Goal: Task Accomplishment & Management: Manage account settings

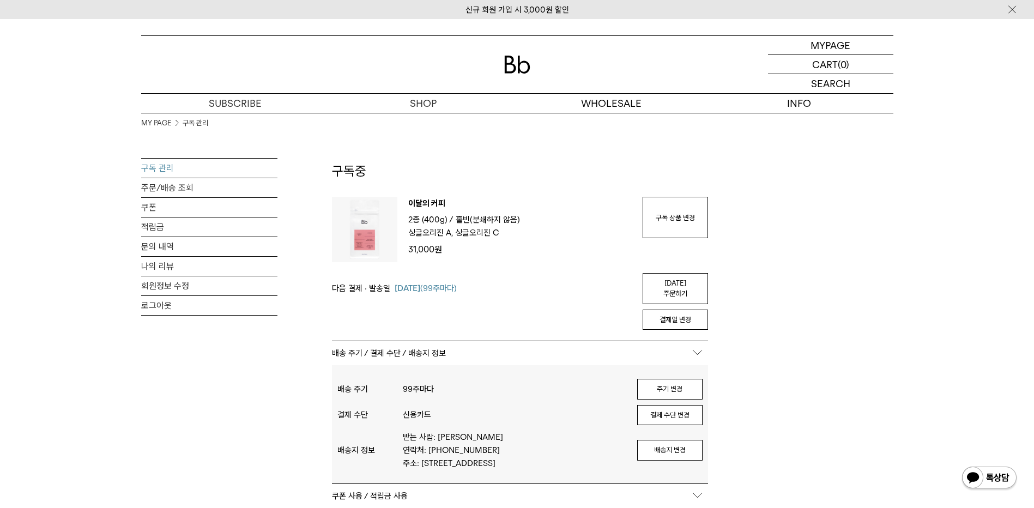
click at [677, 408] on button "결제 수단 변경" at bounding box center [669, 415] width 65 height 21
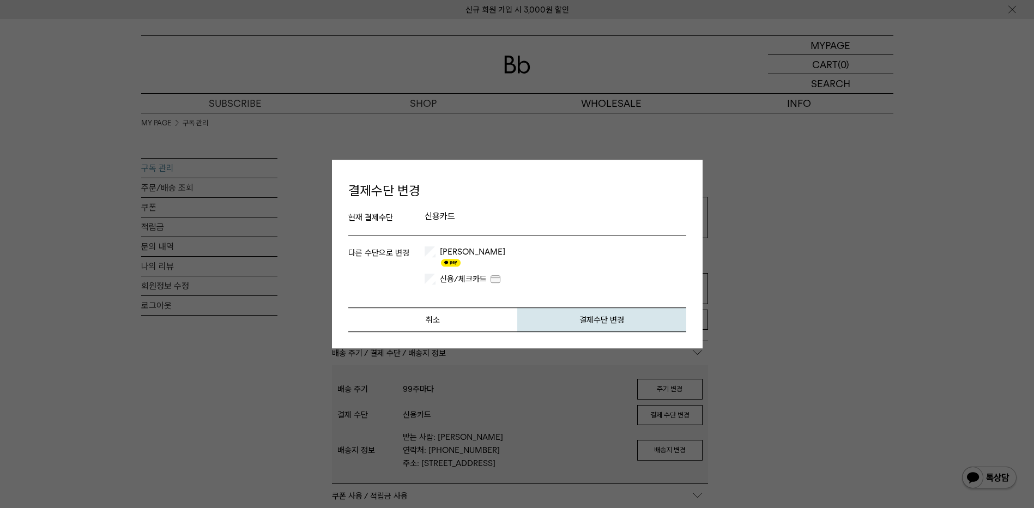
click at [426, 220] on p "신용카드" at bounding box center [556, 217] width 262 height 13
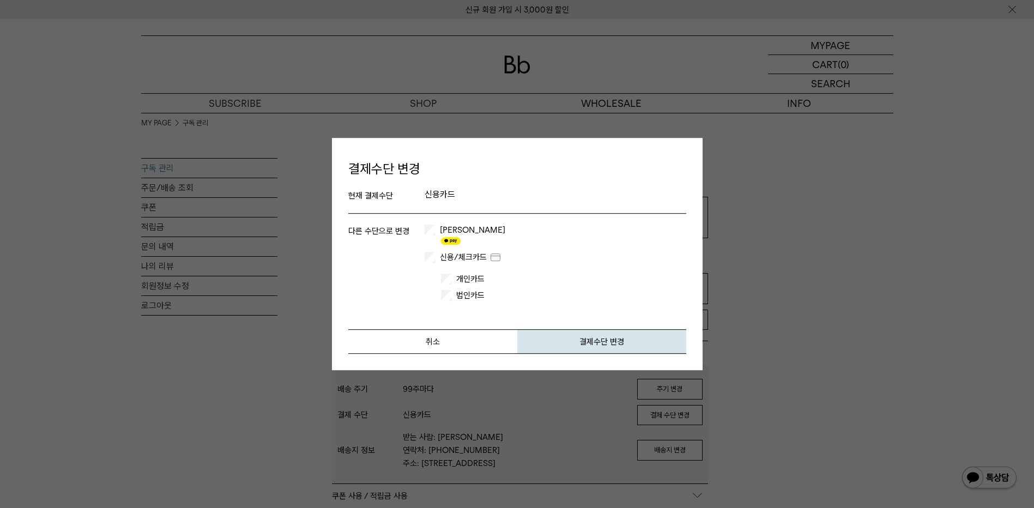
click at [454, 290] on label "법인카드" at bounding box center [470, 295] width 37 height 11
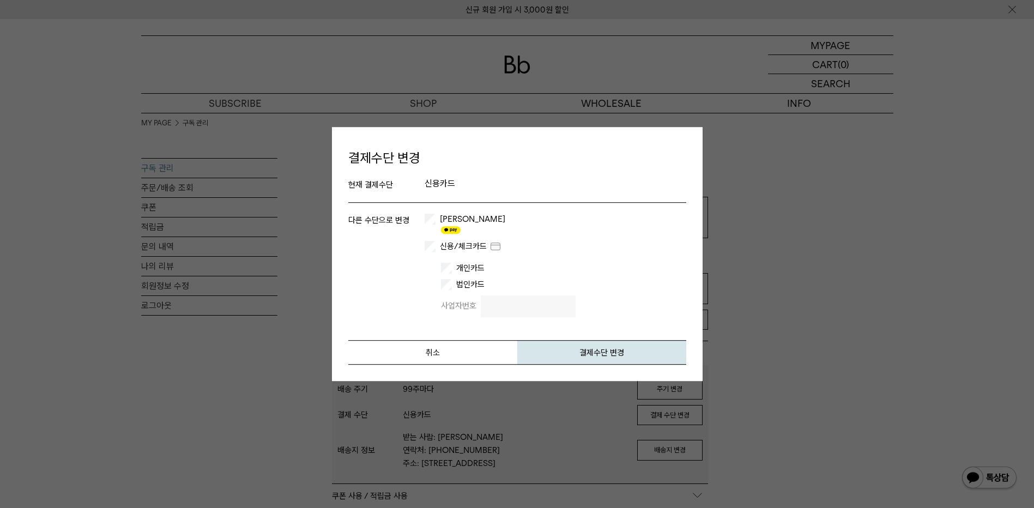
click at [505, 298] on input "text" at bounding box center [528, 307] width 95 height 22
type input "**********"
click at [592, 349] on button "결제수단 변경" at bounding box center [601, 352] width 169 height 25
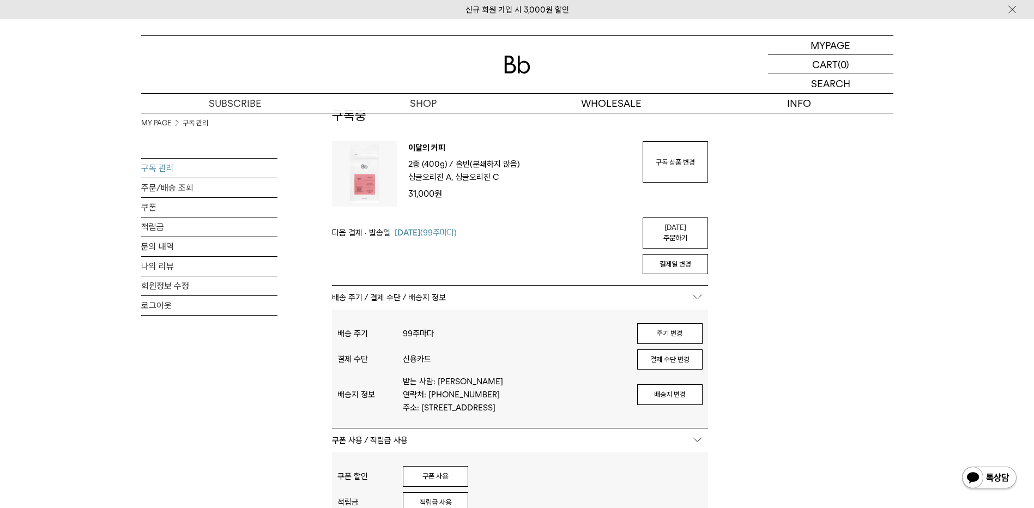
scroll to position [55, 0]
click at [666, 178] on link "구독 상품 변경" at bounding box center [675, 162] width 65 height 41
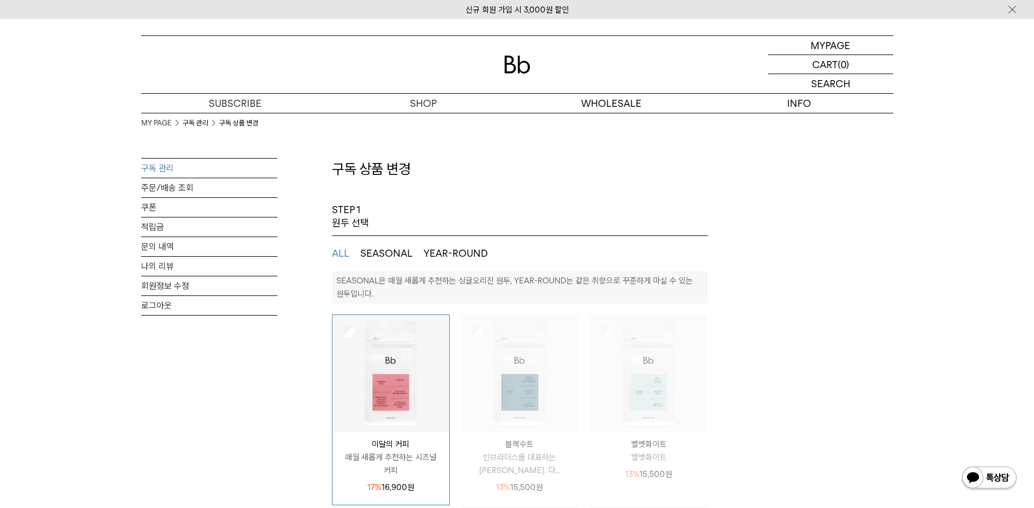
select select "**"
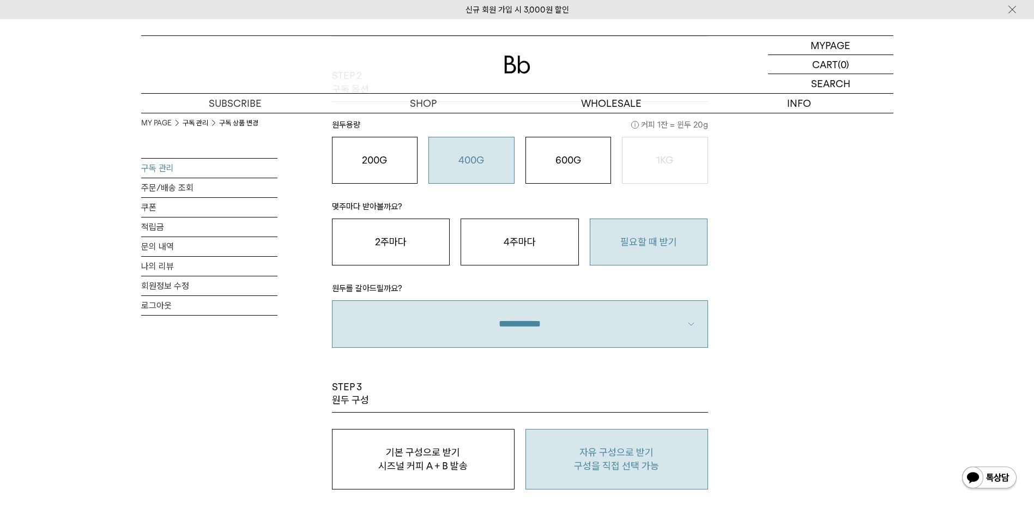
scroll to position [818, 0]
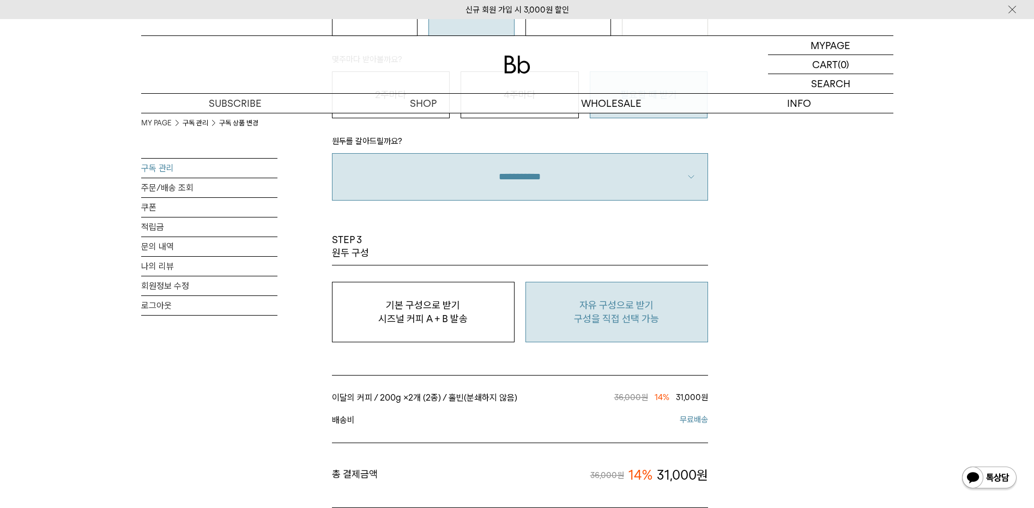
click at [597, 321] on p "구성을 직접 선택 가능" at bounding box center [617, 318] width 171 height 13
type input "*"
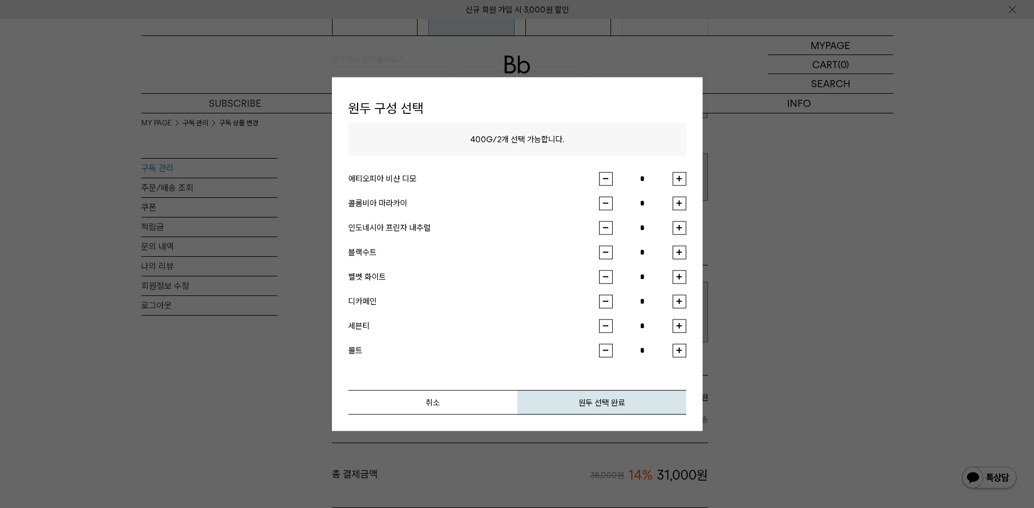
click at [679, 180] on button "button" at bounding box center [680, 179] width 14 height 14
type input "*"
click at [682, 225] on button "button" at bounding box center [680, 228] width 14 height 14
type input "*"
click at [607, 399] on button "원두 선택 완료" at bounding box center [601, 402] width 169 height 25
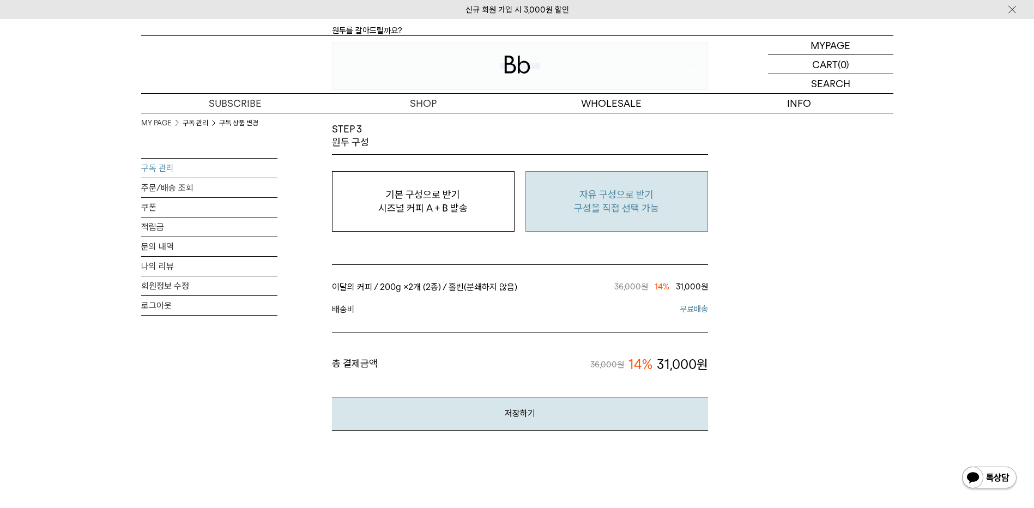
scroll to position [1036, 0]
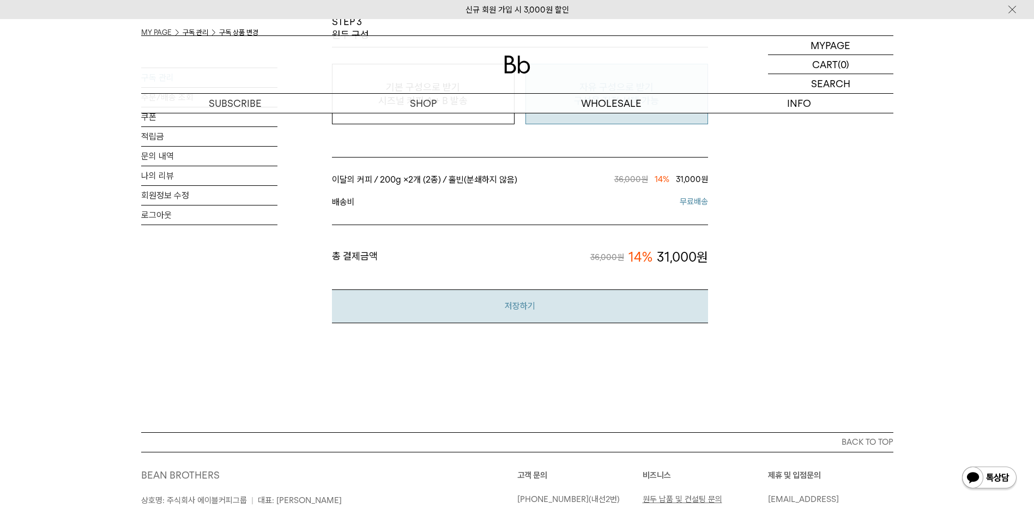
click at [555, 316] on button "저장하기" at bounding box center [520, 306] width 376 height 33
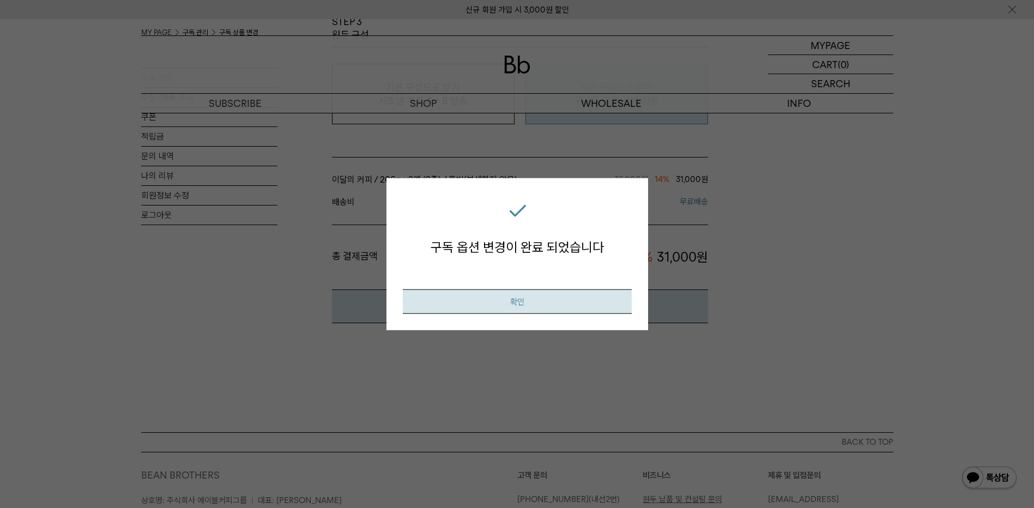
click at [536, 293] on button "확인" at bounding box center [517, 301] width 229 height 25
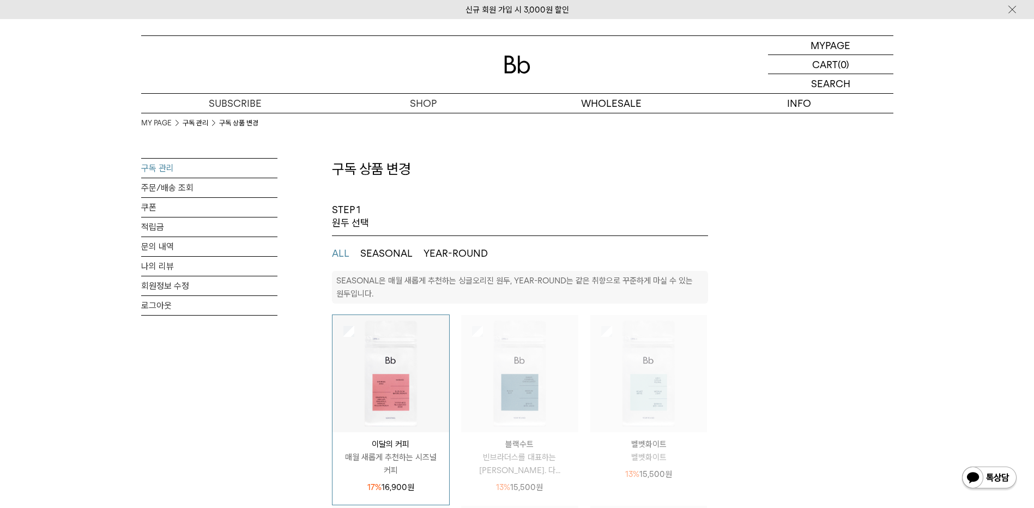
select select "**"
click at [167, 171] on link "구독 관리" at bounding box center [209, 168] width 136 height 19
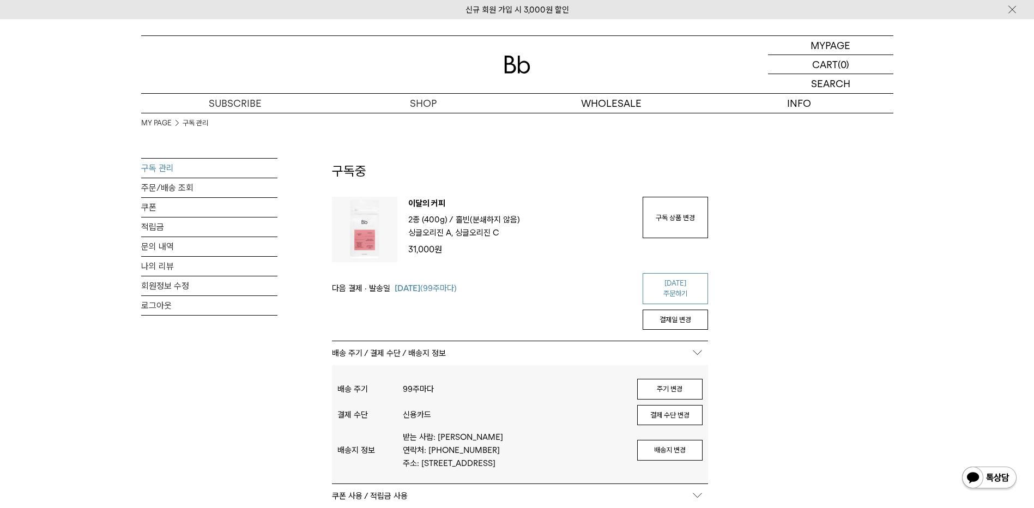
click at [697, 282] on link "[DATE] 주문하기" at bounding box center [675, 288] width 65 height 31
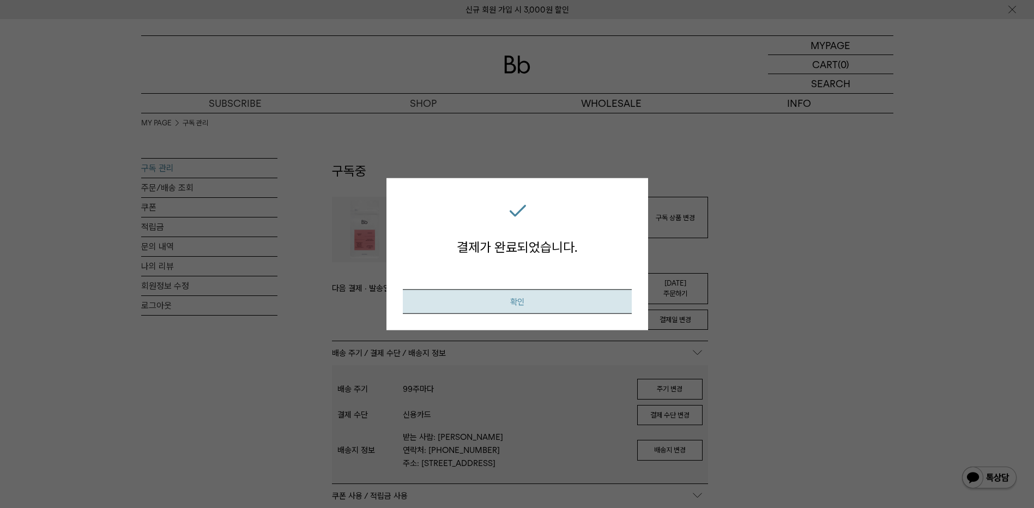
click at [493, 301] on button "확인" at bounding box center [517, 301] width 229 height 25
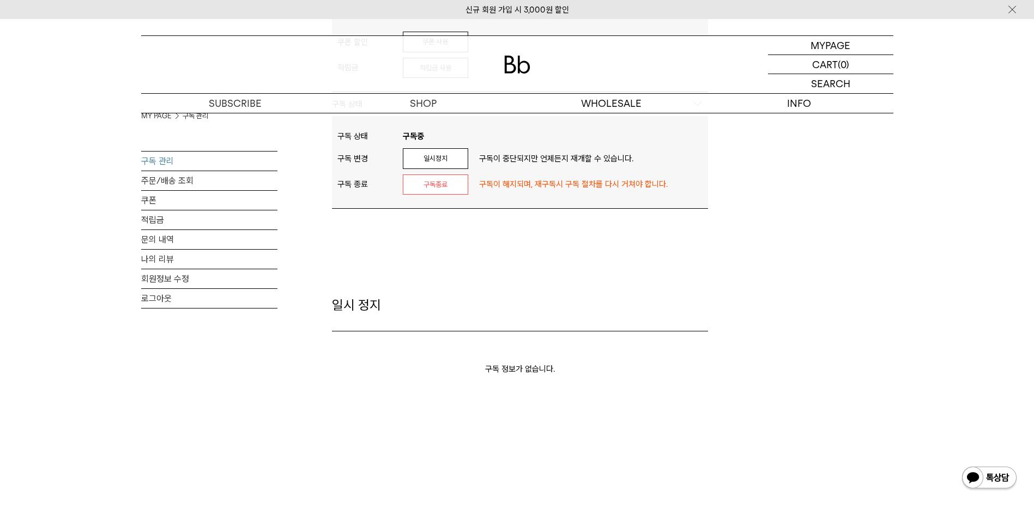
scroll to position [491, 0]
click at [192, 185] on link "주문/배송 조회" at bounding box center [209, 180] width 136 height 19
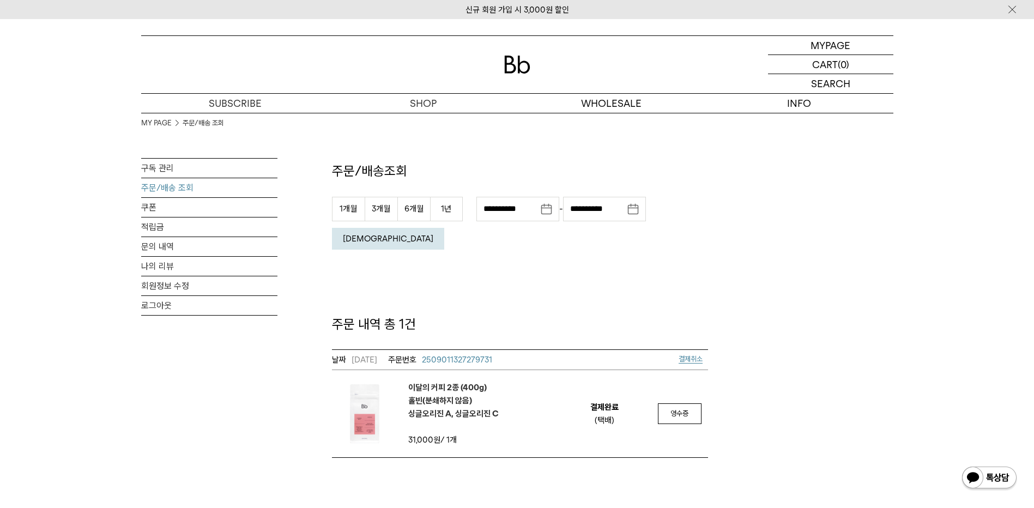
click at [525, 65] on img at bounding box center [517, 65] width 26 height 18
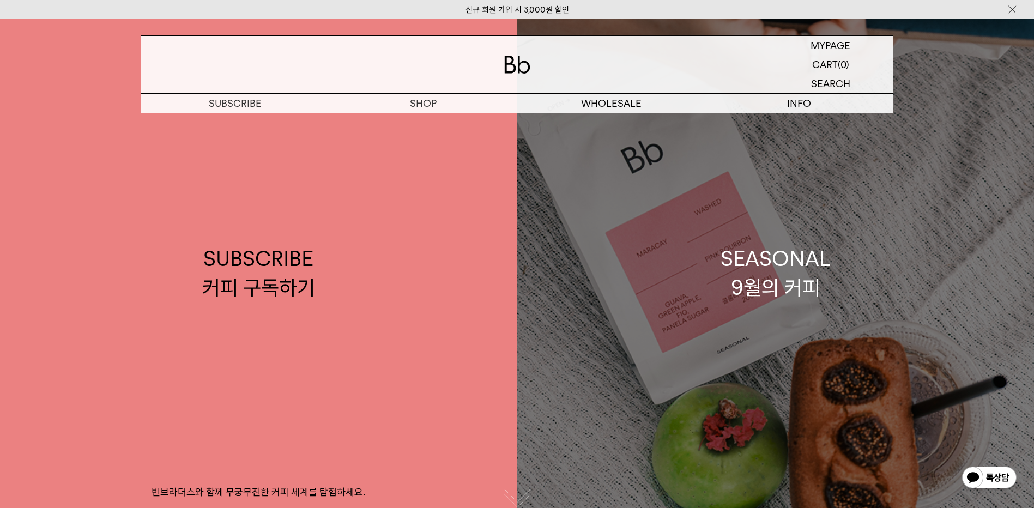
click at [858, 274] on link "SEASONAL 9월의 커피" at bounding box center [775, 273] width 517 height 508
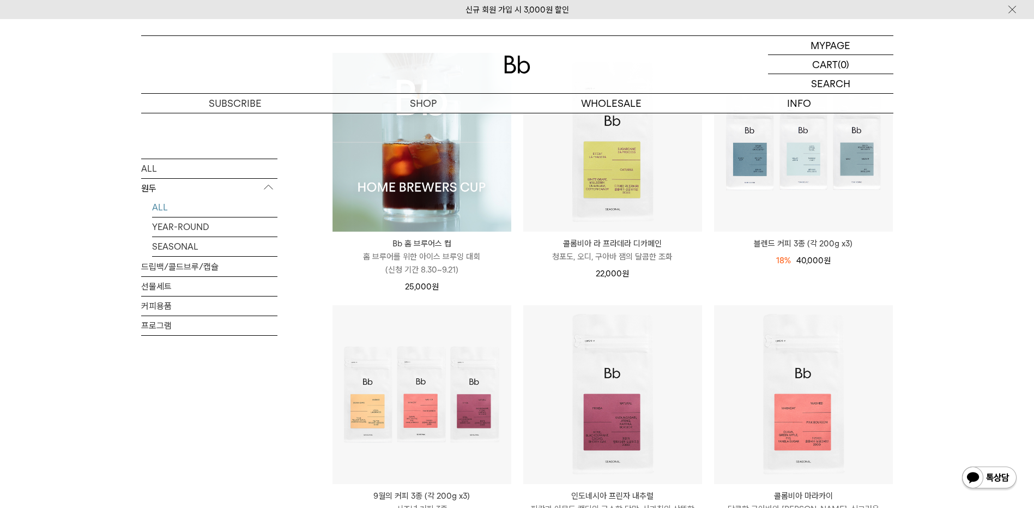
scroll to position [164, 0]
